Goal: Task Accomplishment & Management: Use online tool/utility

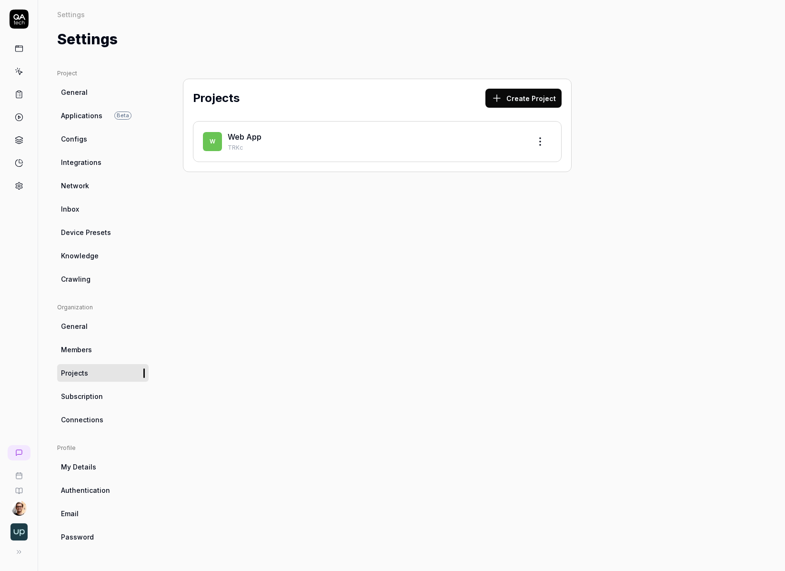
click at [20, 541] on div "button" at bounding box center [19, 531] width 30 height 21
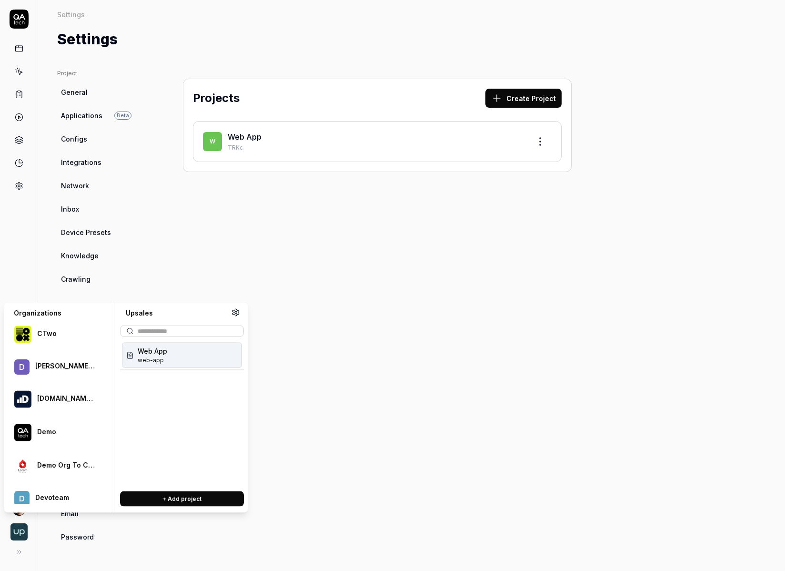
scroll to position [294, 0]
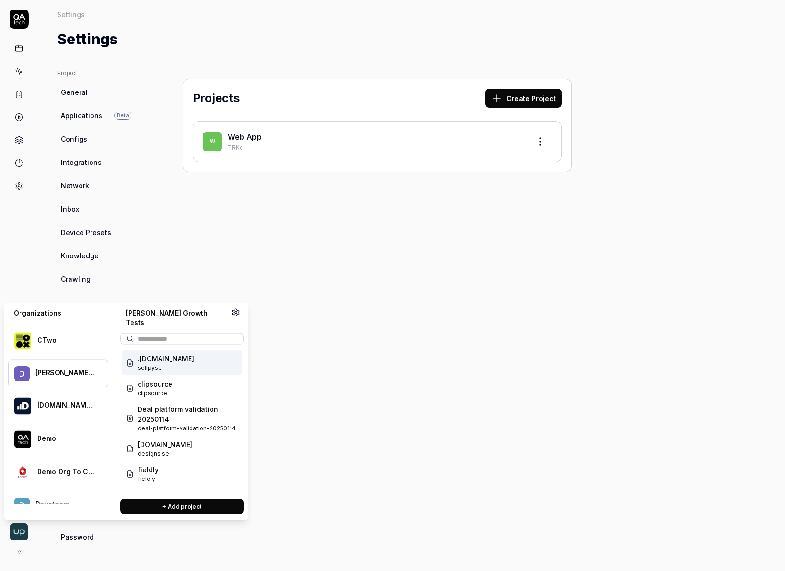
click at [53, 377] on div "[PERSON_NAME] Growth Tests" at bounding box center [58, 374] width 100 height 28
click at [164, 389] on span "clipsource" at bounding box center [155, 393] width 35 height 9
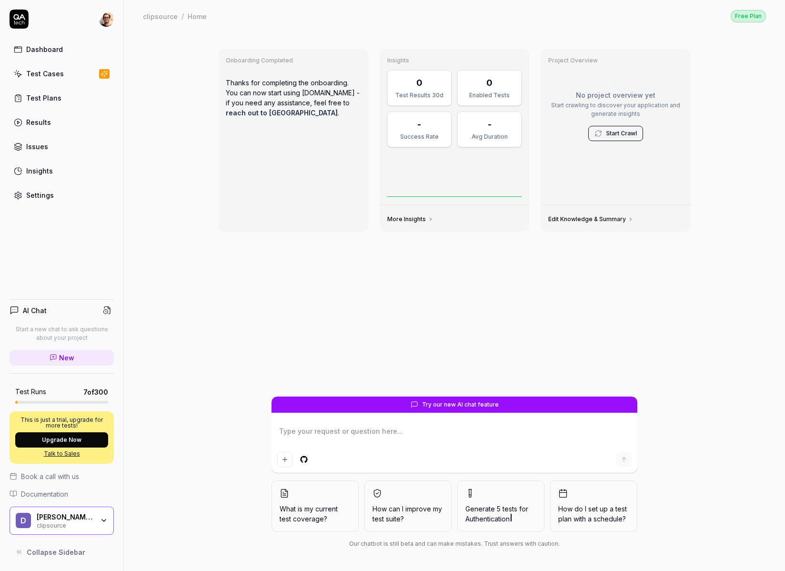
click at [67, 197] on link "Settings" at bounding box center [62, 195] width 104 height 19
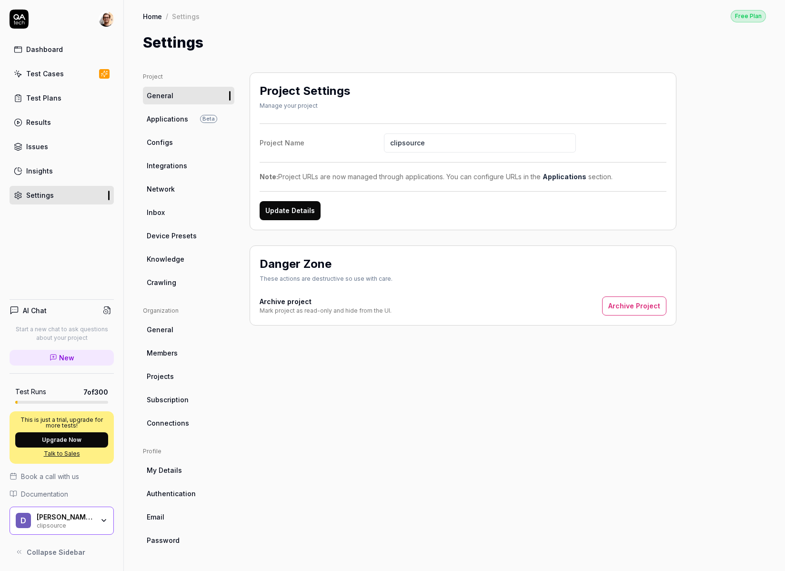
click at [183, 416] on link "Connections" at bounding box center [189, 423] width 92 height 18
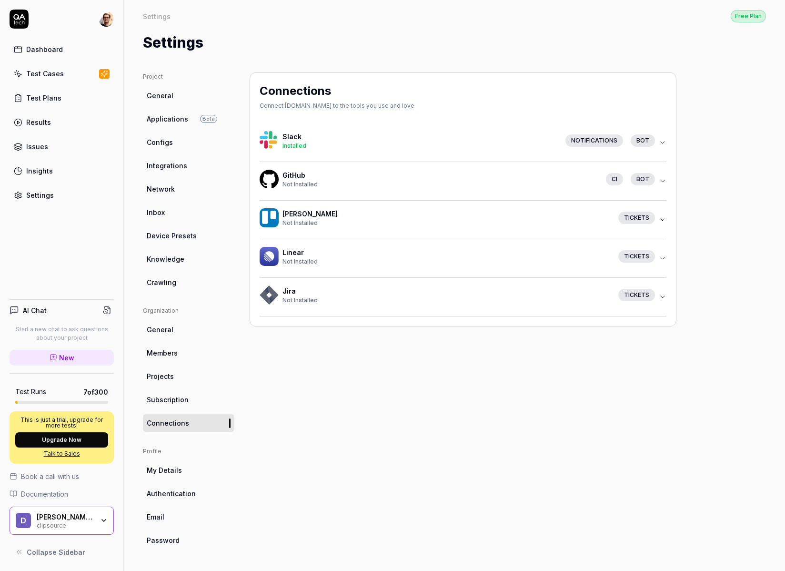
click at [330, 184] on div "Not Installed" at bounding box center [441, 184] width 316 height 9
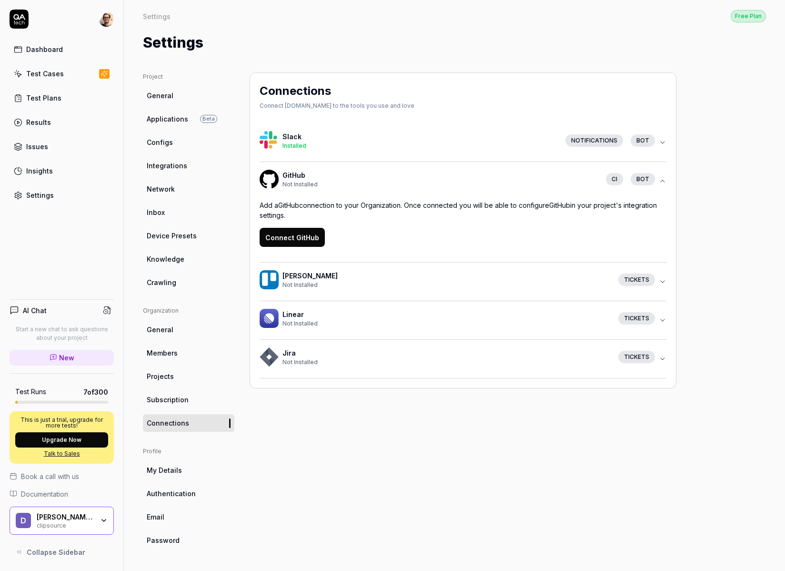
click at [300, 235] on button "Connect GitHub" at bounding box center [292, 237] width 65 height 19
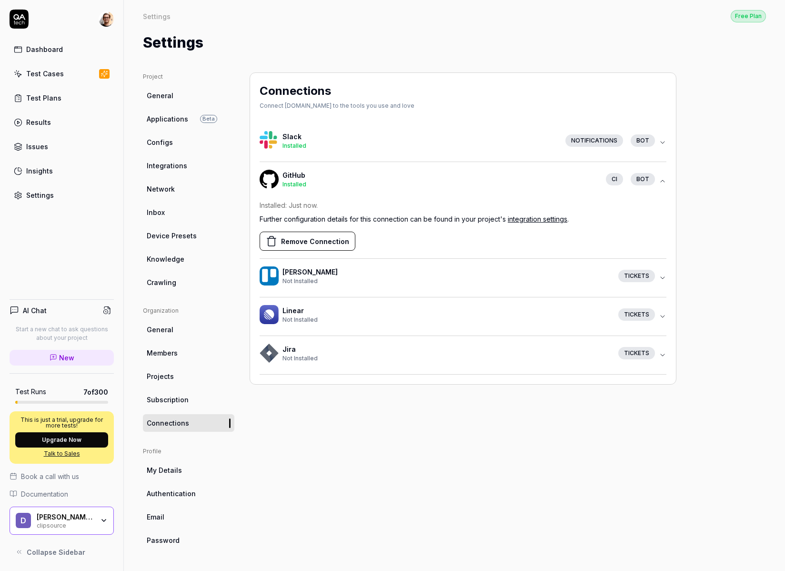
click at [96, 510] on div "[PERSON_NAME] Growth Tests clipsource" at bounding box center [62, 521] width 104 height 29
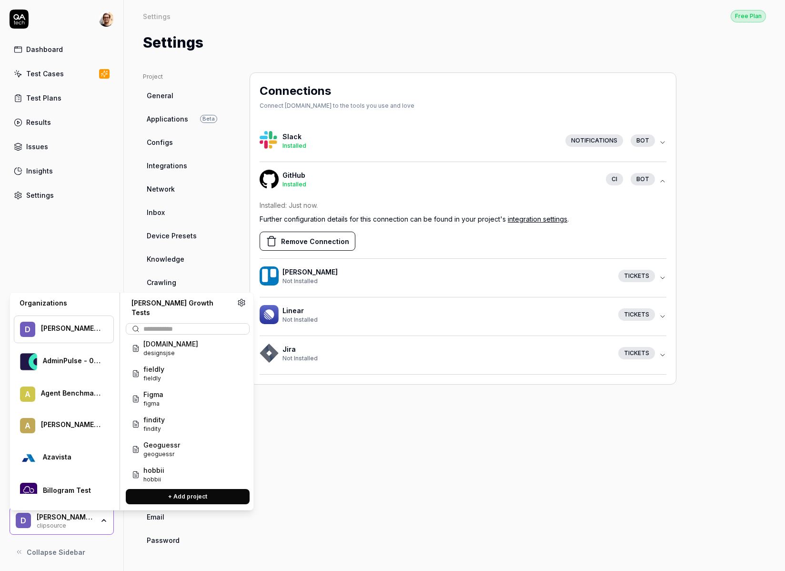
scroll to position [90, 0]
click at [166, 441] on span "Geoguessr" at bounding box center [161, 446] width 37 height 10
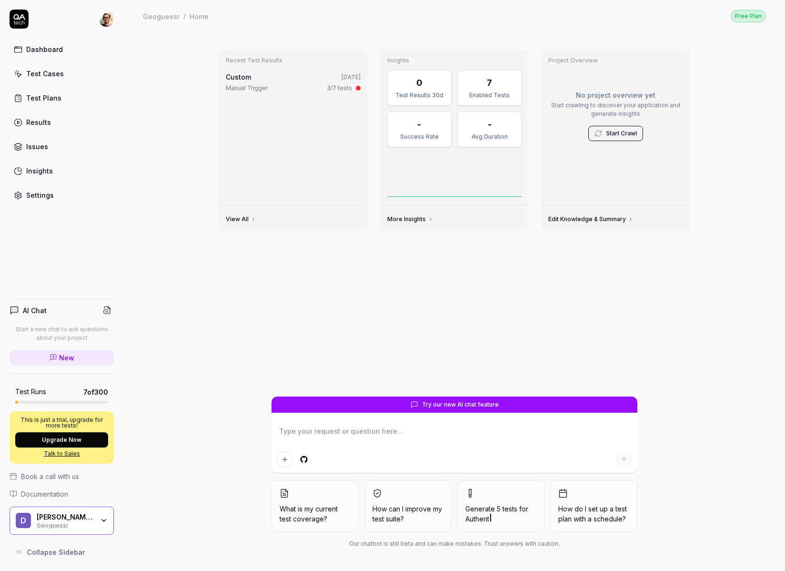
type textarea "*"
click at [73, 202] on link "Settings" at bounding box center [62, 195] width 104 height 19
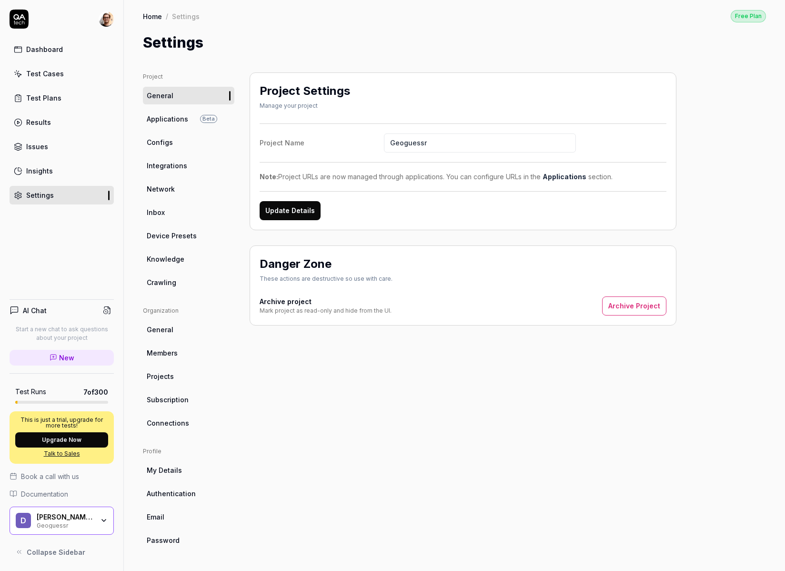
click at [183, 165] on span "Integrations" at bounding box center [167, 166] width 41 height 10
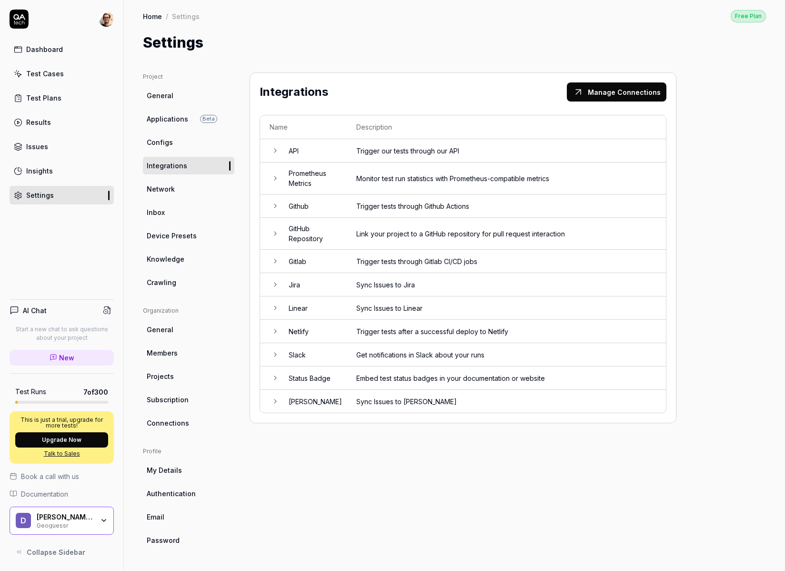
click at [380, 236] on td "Link your project to a GitHub repository for pull request interaction" at bounding box center [506, 234] width 319 height 32
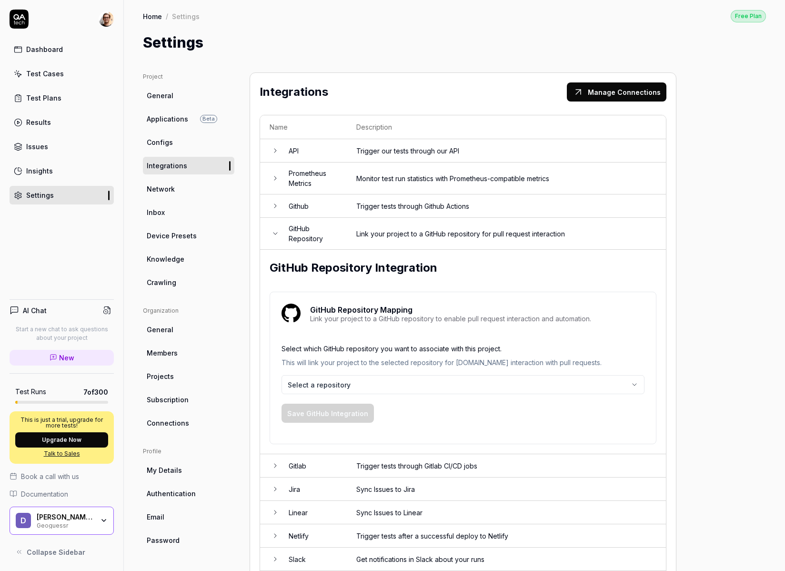
click at [325, 380] on body "Dashboard Test Cases Test Plans Results Issues Insights Settings AI Chat Start …" at bounding box center [392, 285] width 785 height 571
click at [343, 416] on button "Save GitHub Integration" at bounding box center [328, 413] width 92 height 19
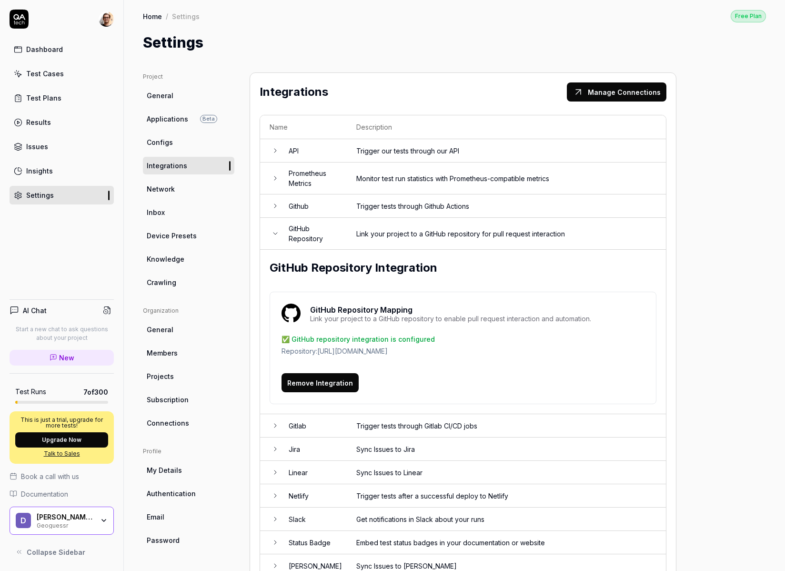
scroll to position [31, 0]
